Goal: Navigation & Orientation: Find specific page/section

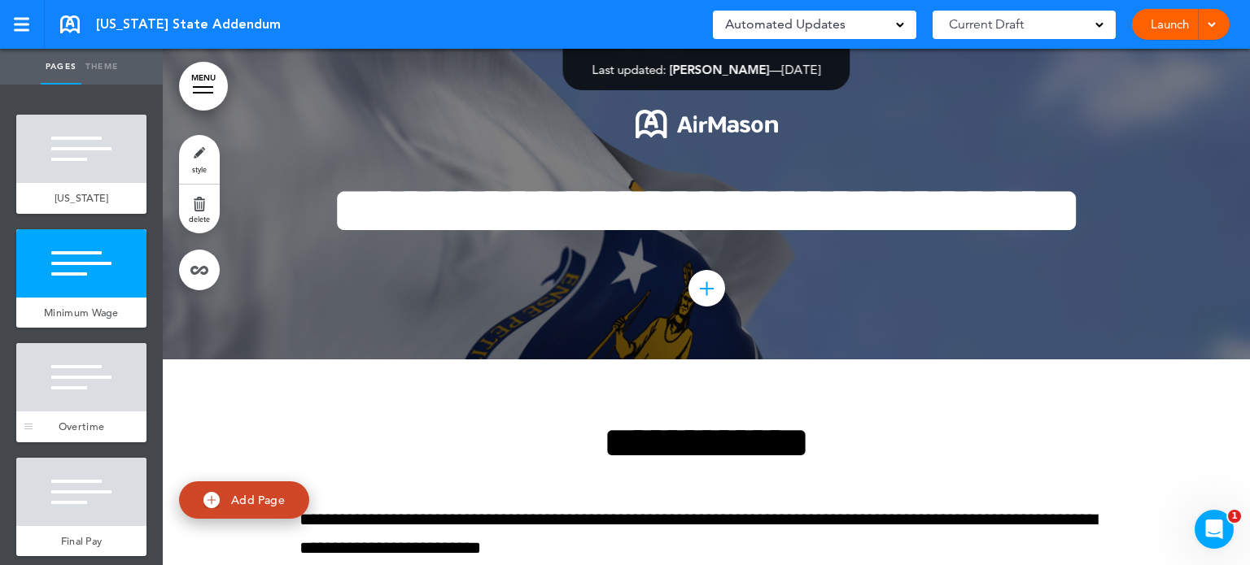
click at [75, 412] on div at bounding box center [81, 377] width 130 height 68
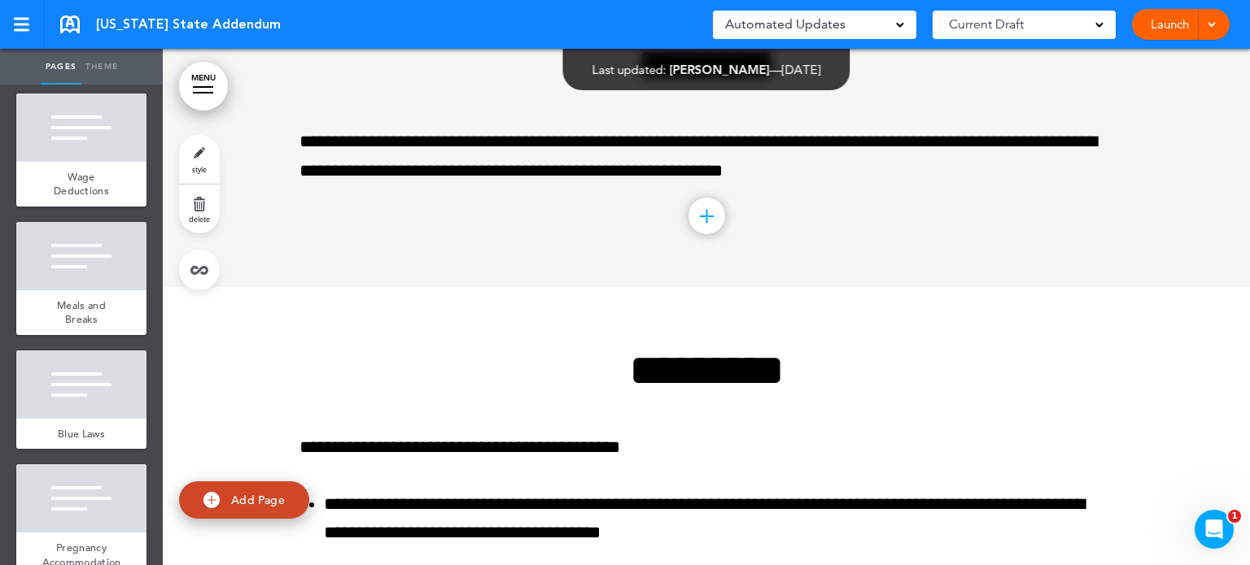
scroll to position [1009, 0]
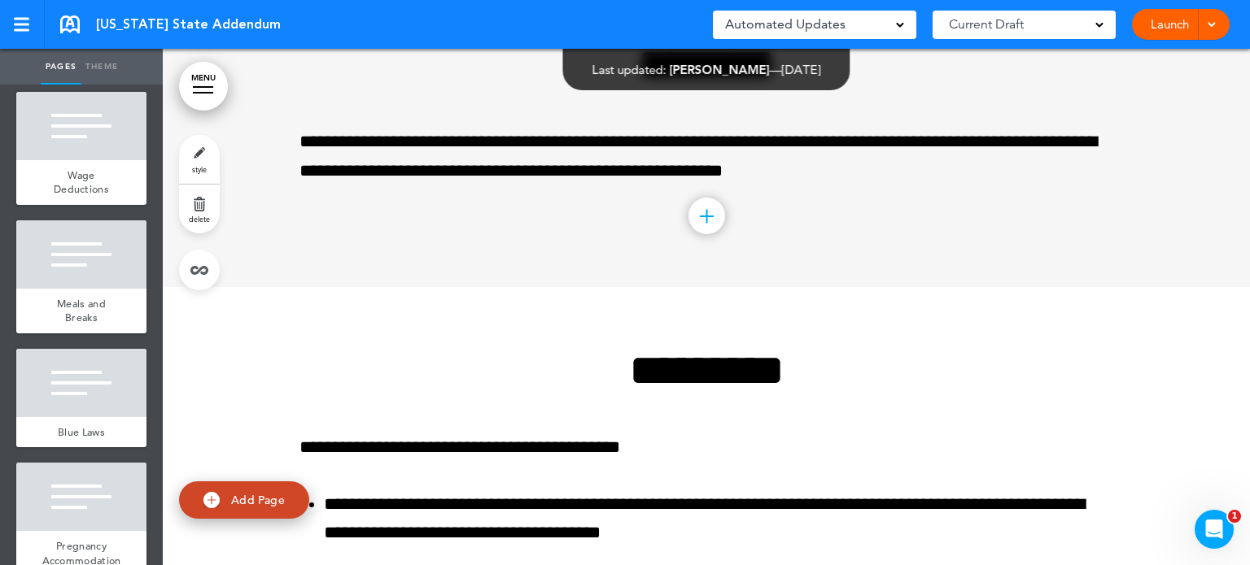
click at [75, 417] on div at bounding box center [81, 383] width 130 height 68
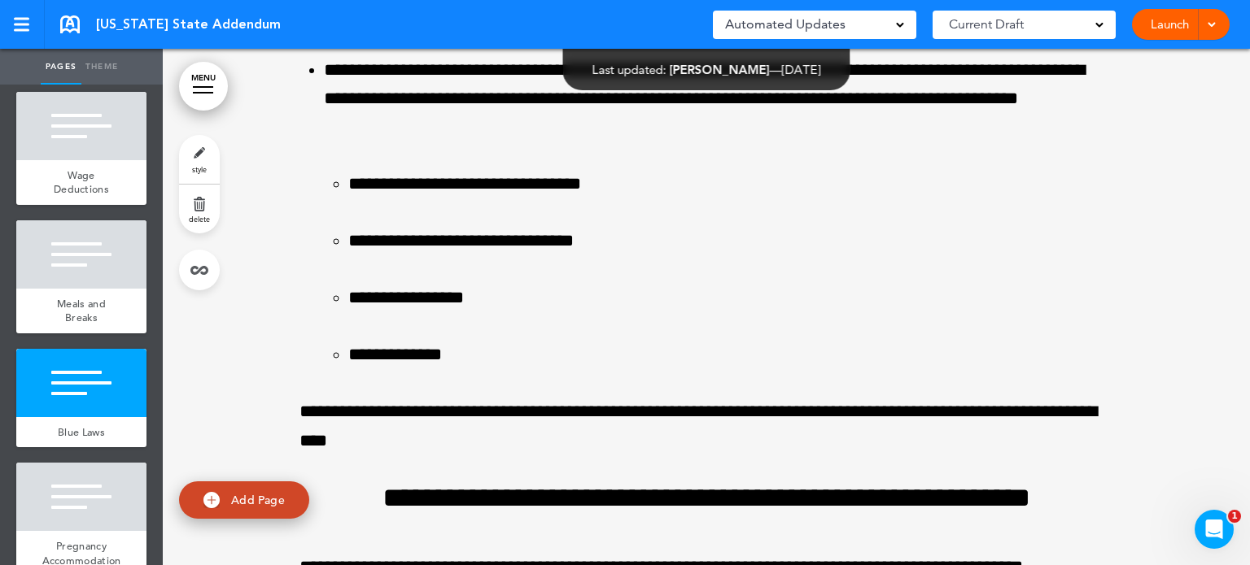
scroll to position [10138, 0]
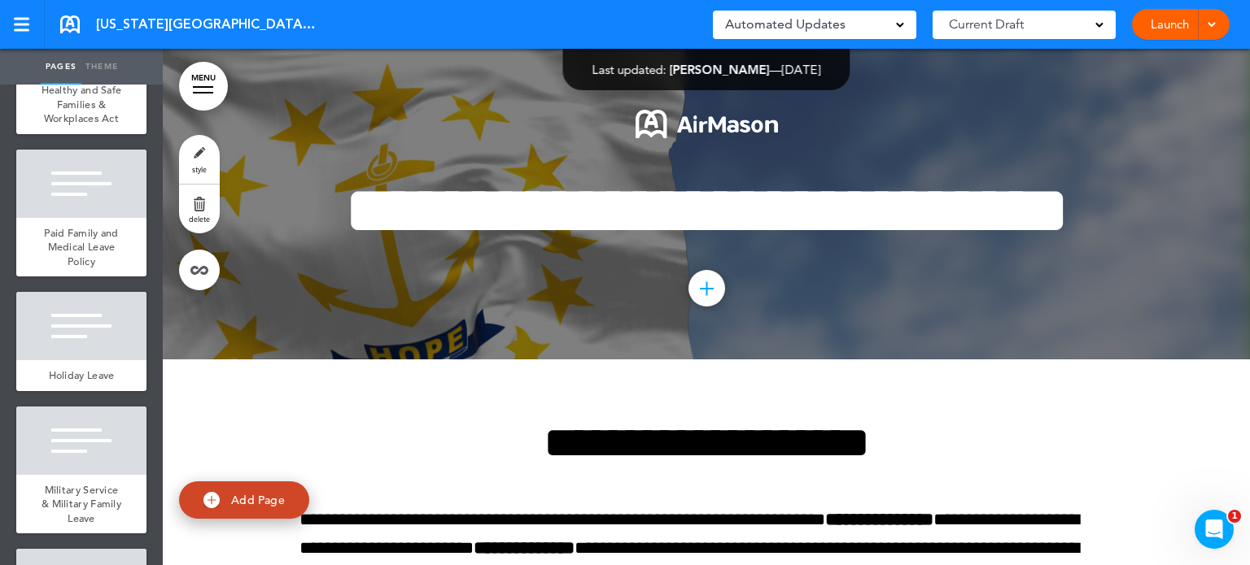
scroll to position [983, 0]
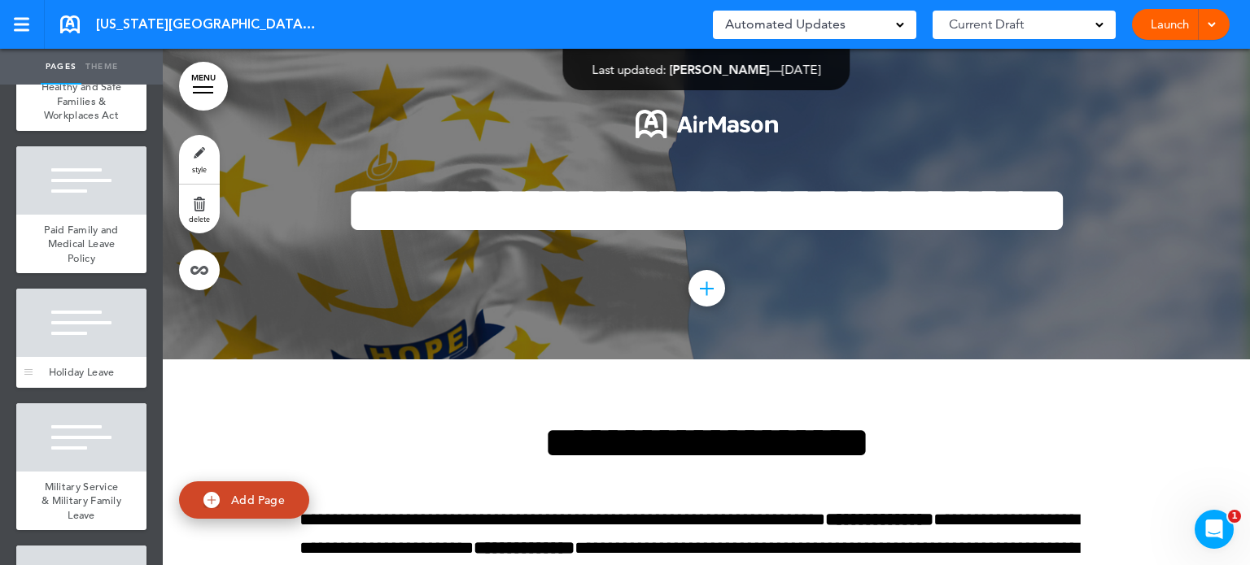
click at [88, 379] on span "Holiday Leave" at bounding box center [82, 372] width 66 height 14
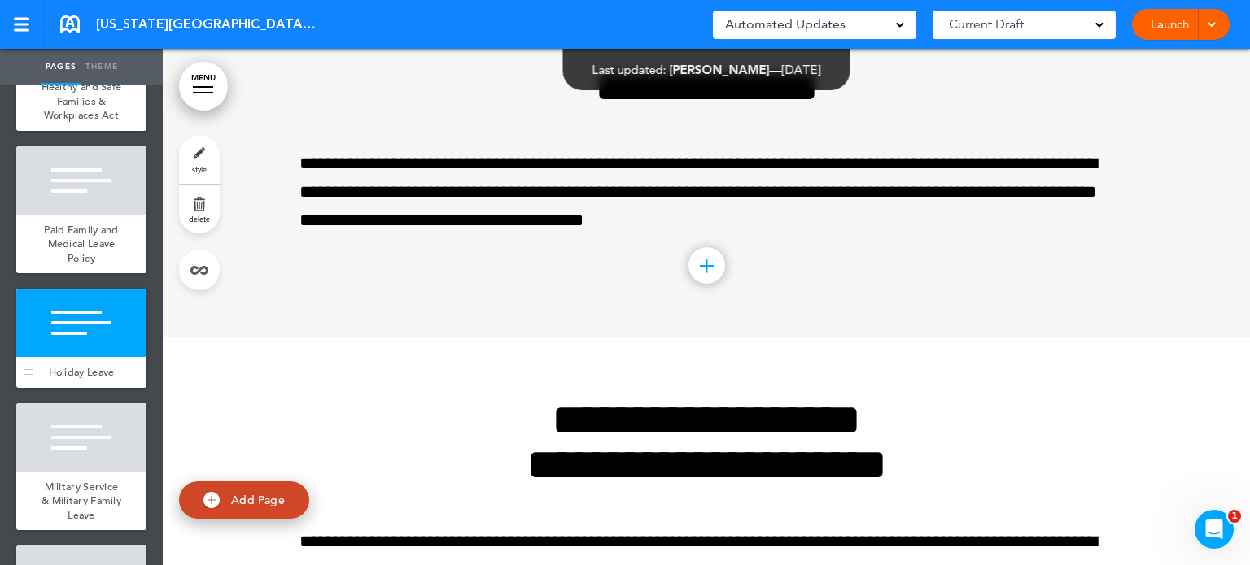
scroll to position [5275, 0]
